Goal: Transaction & Acquisition: Purchase product/service

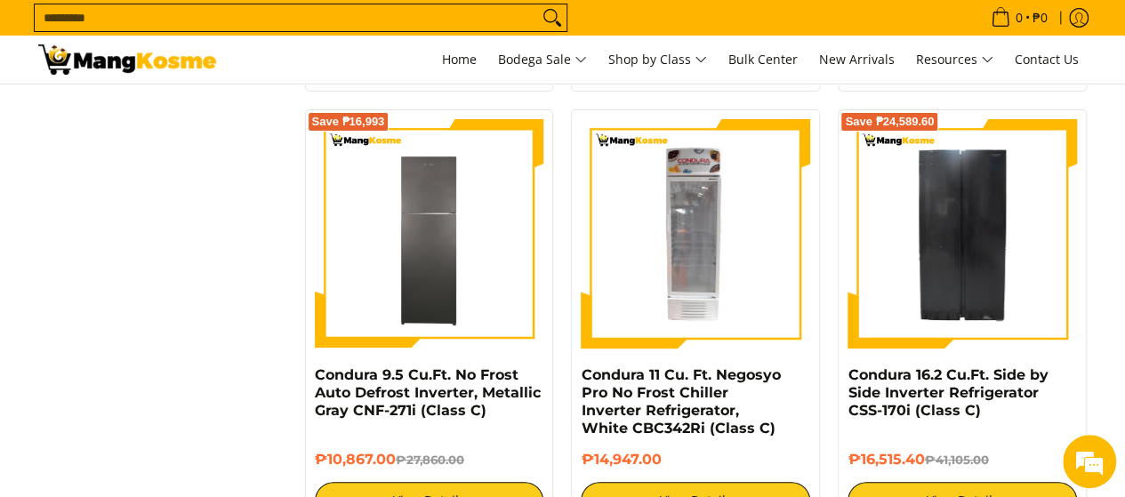
scroll to position [3646, 0]
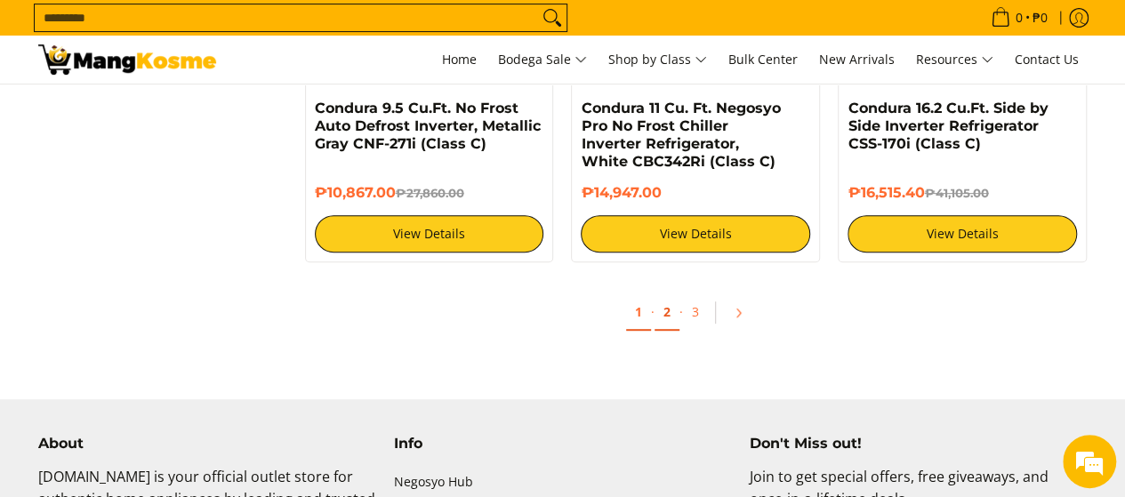
click at [672, 317] on link "2" at bounding box center [666, 312] width 25 height 36
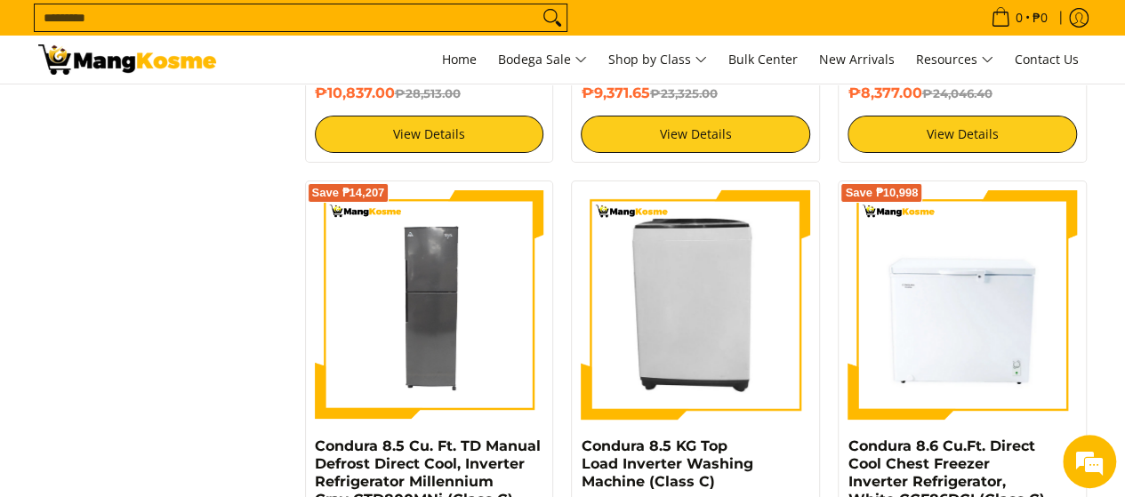
scroll to position [3557, 0]
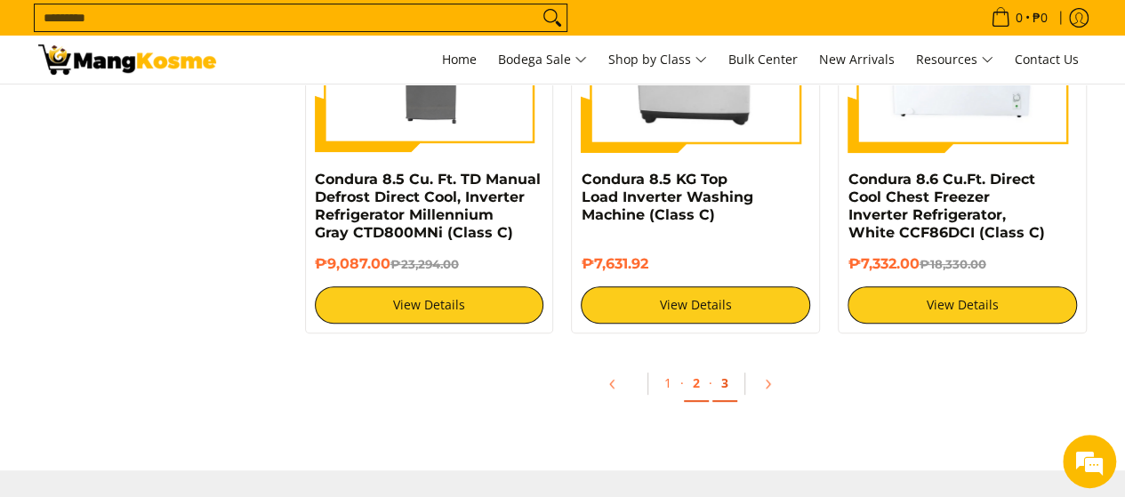
click at [727, 391] on link "3" at bounding box center [724, 383] width 25 height 36
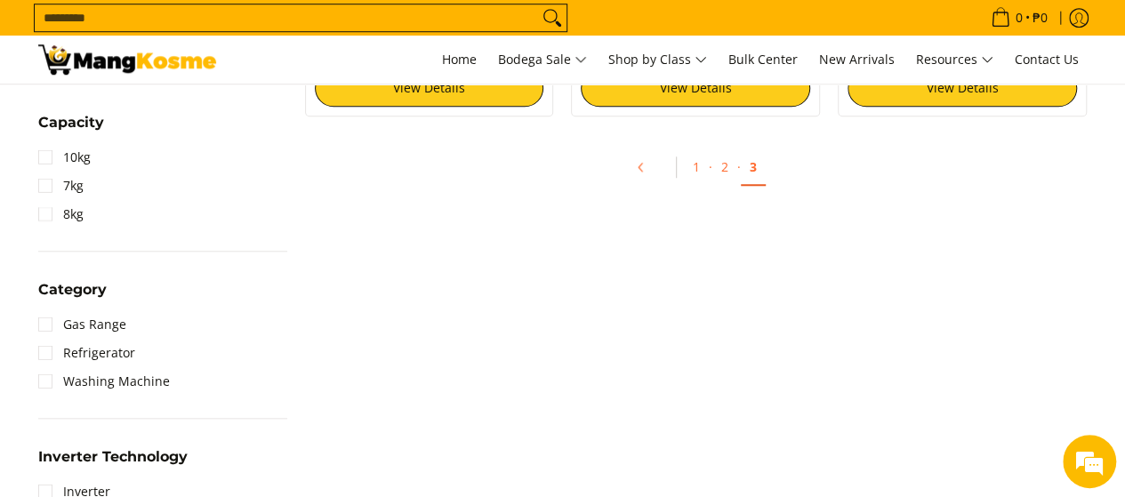
scroll to position [445, 0]
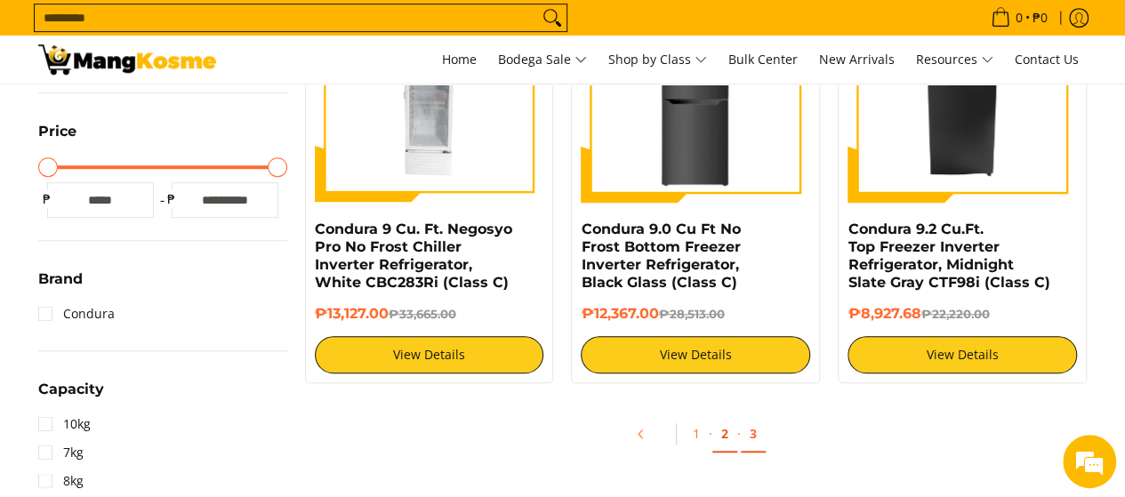
click at [729, 434] on link "2" at bounding box center [724, 434] width 25 height 36
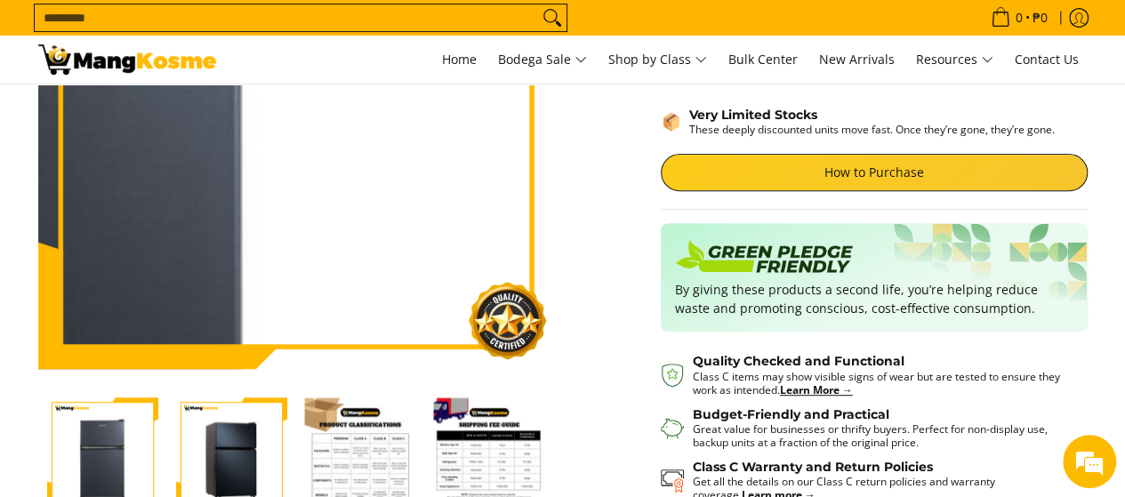
scroll to position [89, 0]
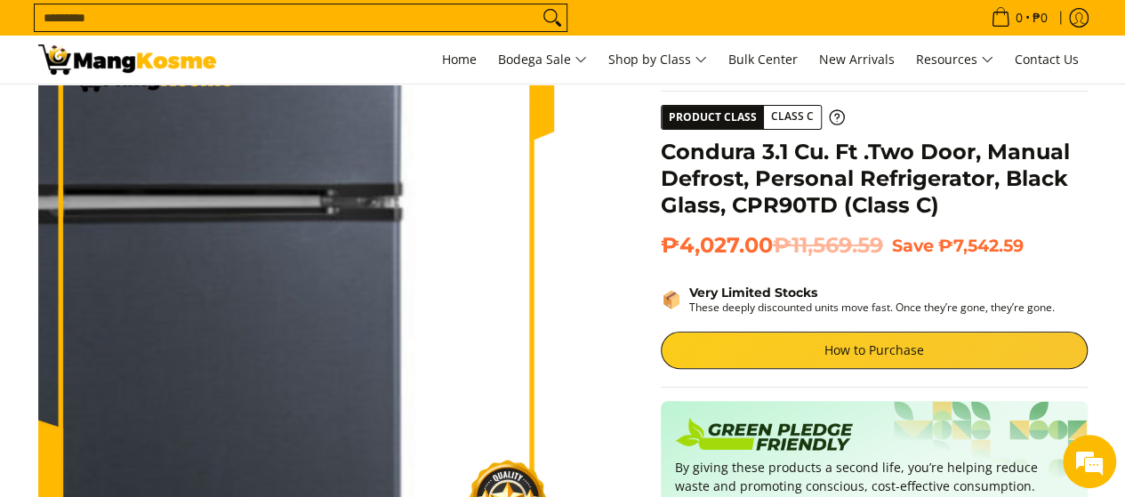
click at [345, 303] on img at bounding box center [296, 289] width 516 height 516
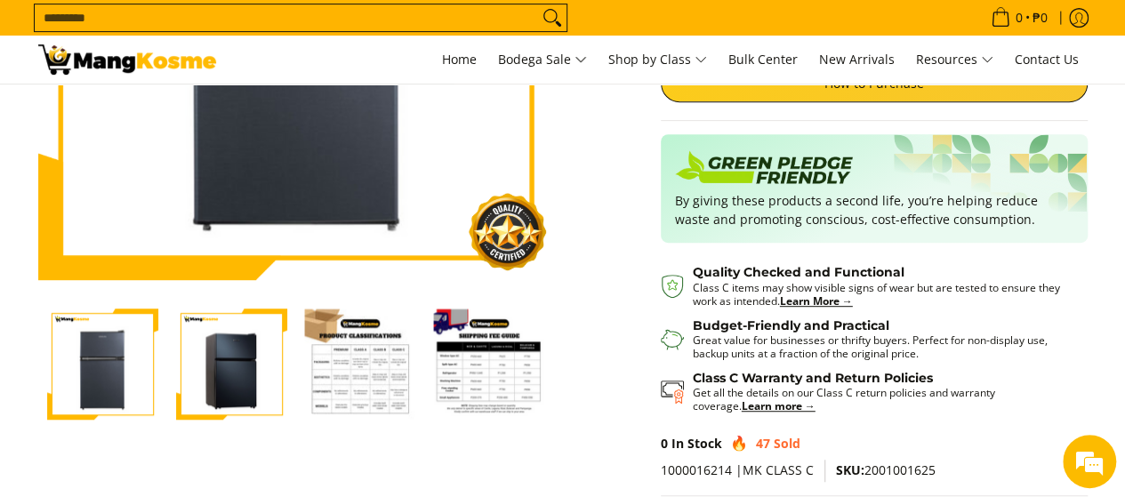
scroll to position [0, 0]
click at [139, 354] on img "Condura 3.1 Cu. Ft .Two Door, Manual Defrost, Personal Refrigerator, Black Glas…" at bounding box center [102, 364] width 111 height 111
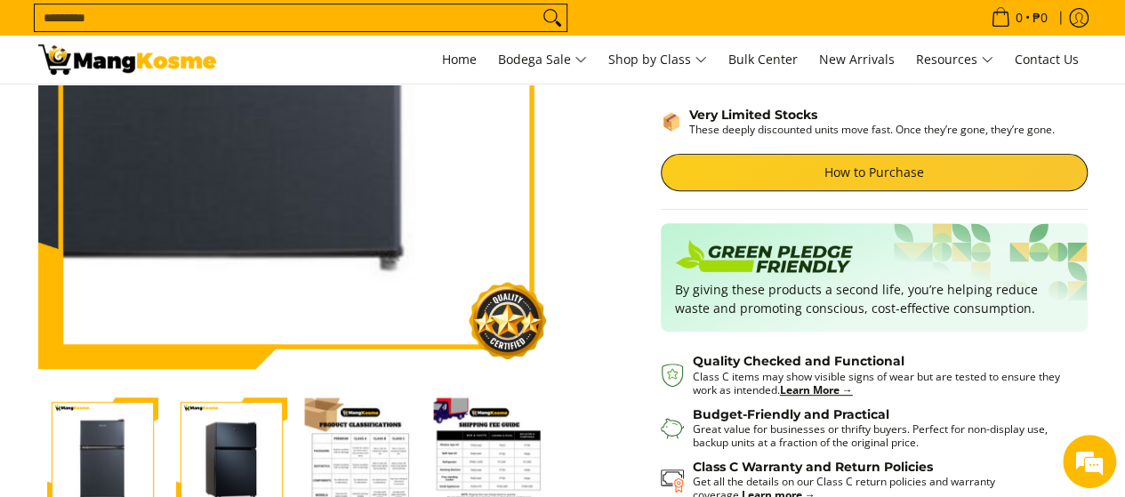
scroll to position [534, 0]
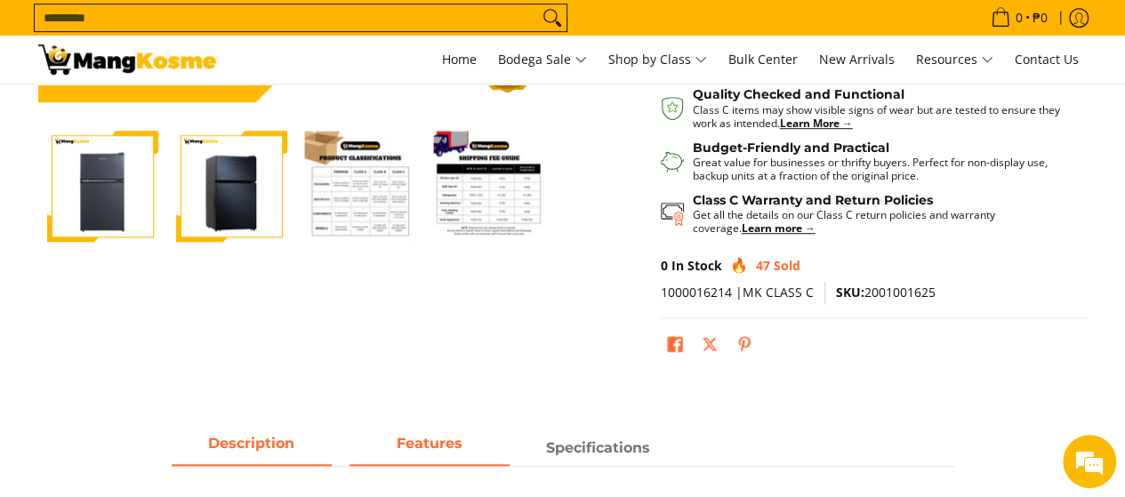
click at [413, 453] on span "Features" at bounding box center [429, 448] width 160 height 32
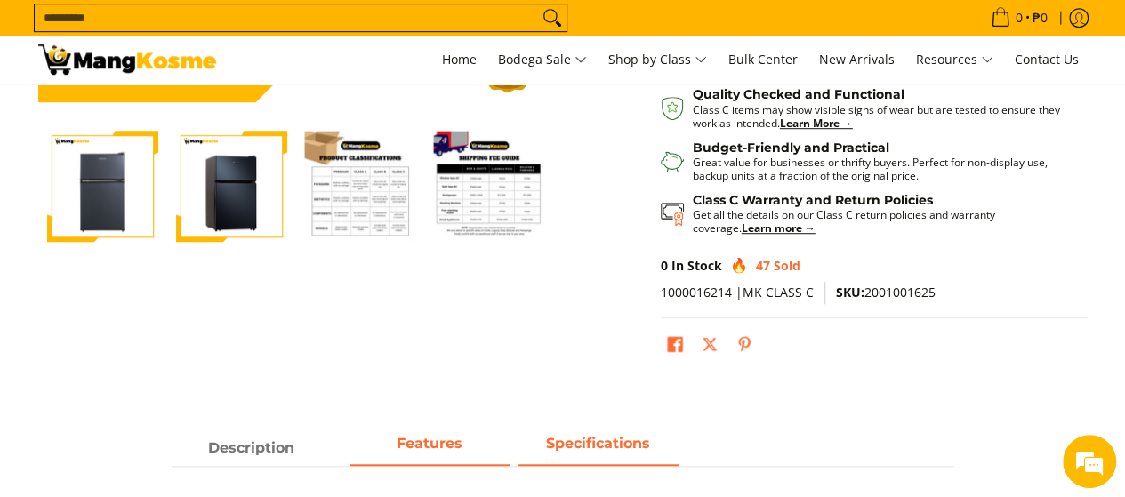
click at [577, 442] on strong "Specifications" at bounding box center [598, 443] width 104 height 17
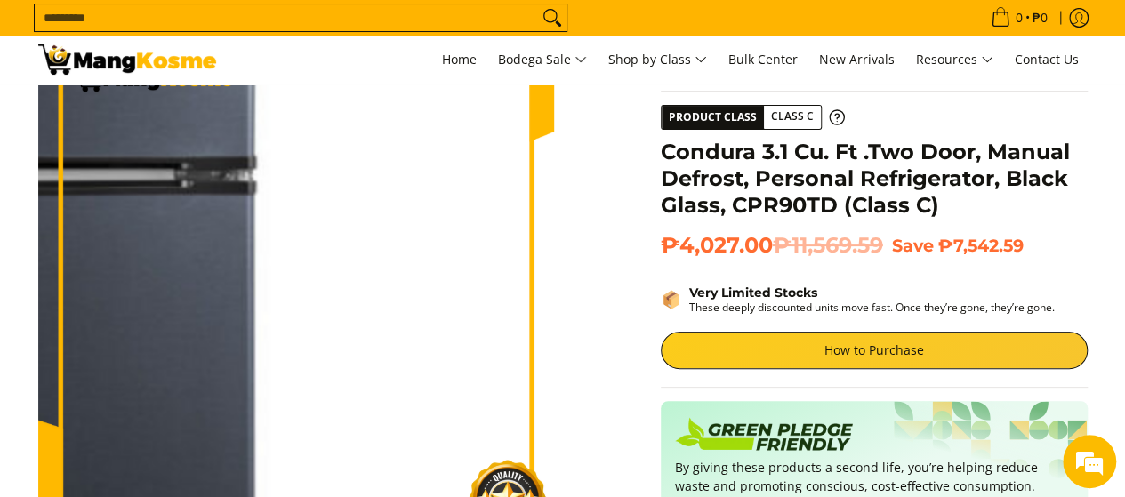
scroll to position [0, 0]
